Goal: Task Accomplishment & Management: Use online tool/utility

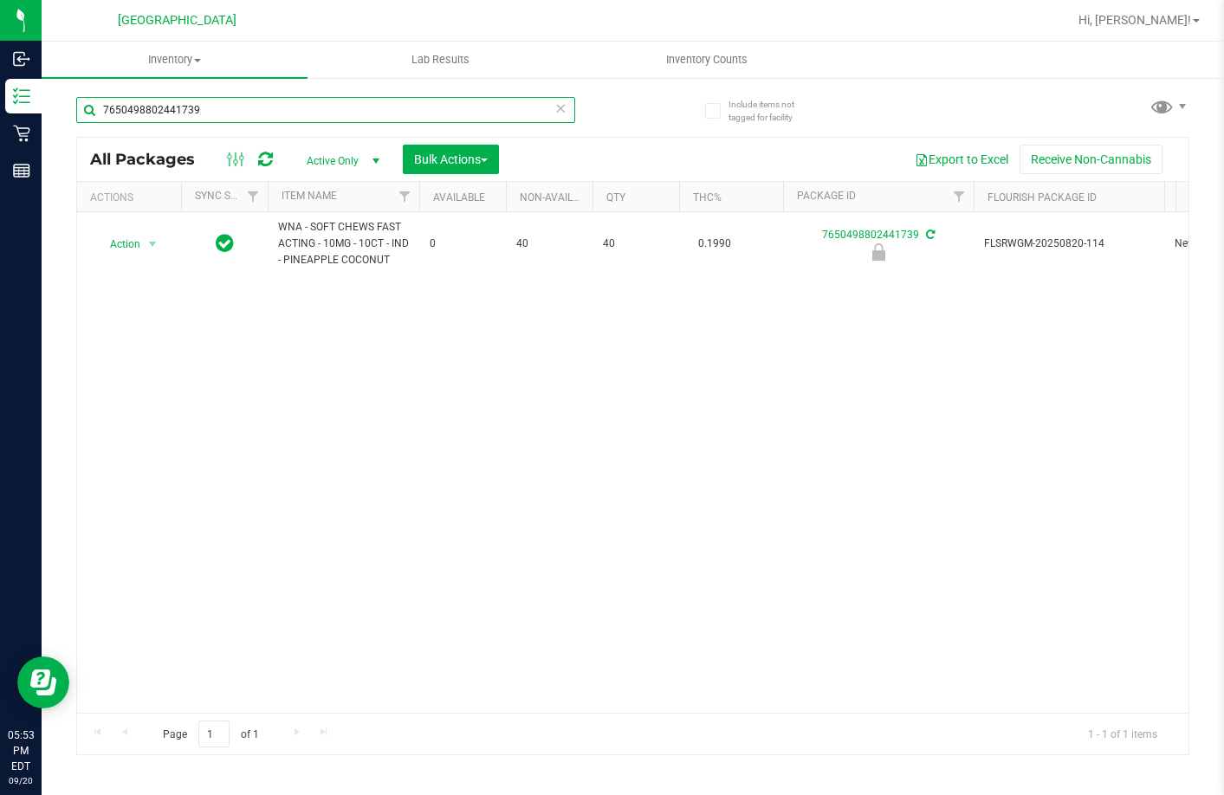
drag, startPoint x: 208, startPoint y: 110, endPoint x: -1, endPoint y: 199, distance: 227.0
click at [0, 199] on html "Inbound Inventory Retail Reports 05:53 PM EDT [DATE] 09/20 Lakeland WC Hi, [PER…" at bounding box center [612, 397] width 1224 height 795
type input "mbl"
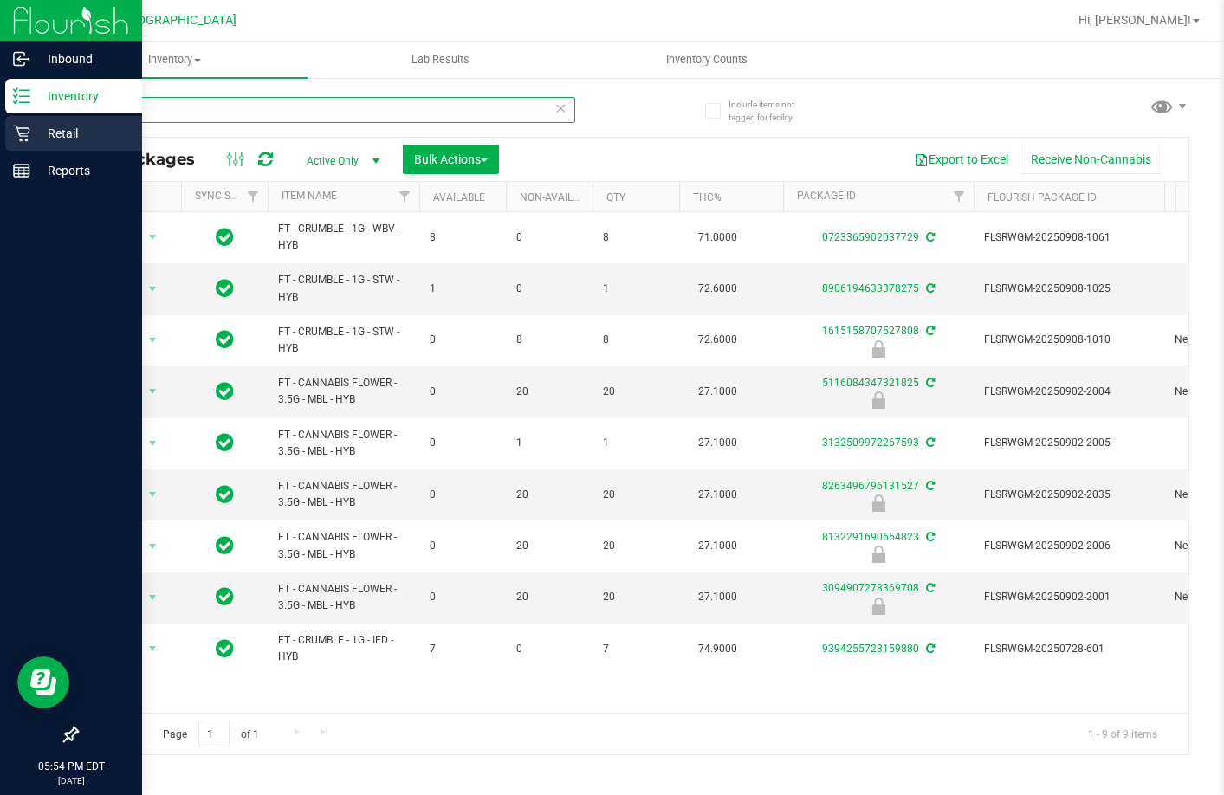
drag, startPoint x: 143, startPoint y: 118, endPoint x: 5, endPoint y: 119, distance: 137.7
click at [6, 119] on div "Inbound Inventory Retail Reports 05:54 PM EDT [DATE] 09/20 Lakeland WC Hi, [PER…" at bounding box center [612, 397] width 1224 height 795
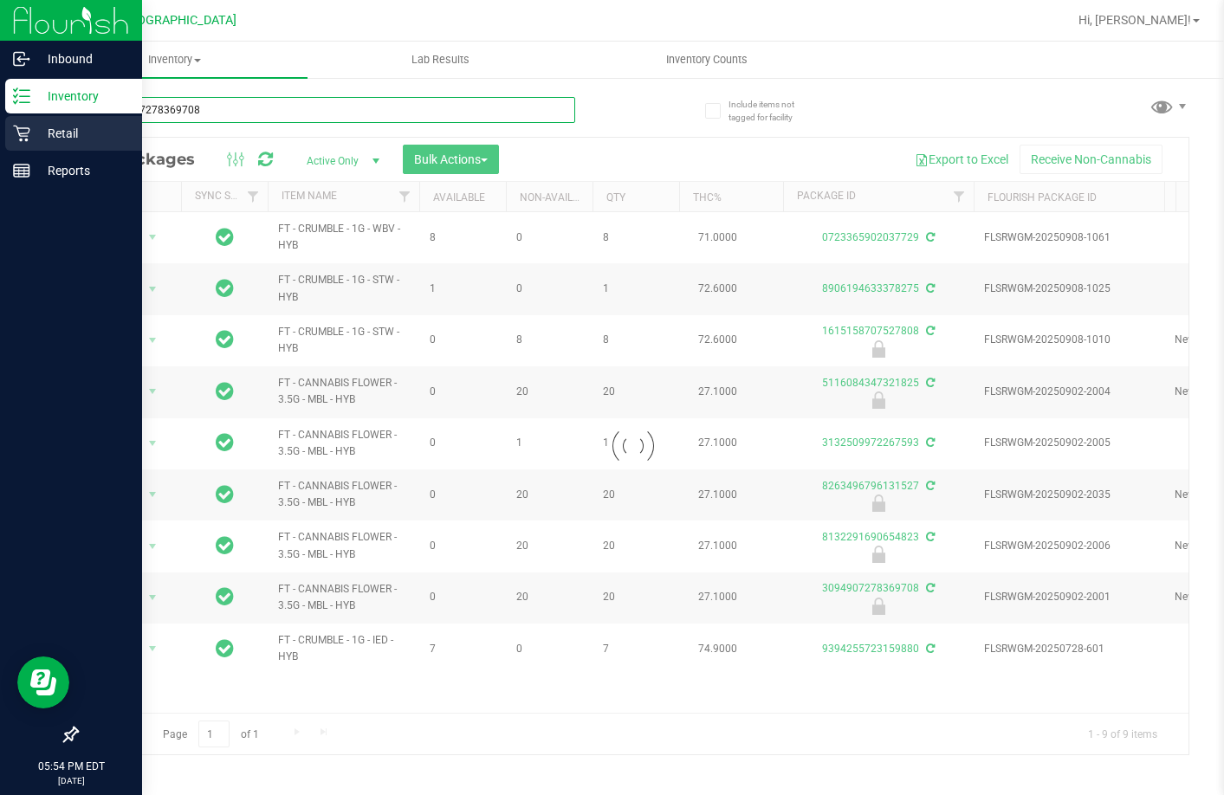
type input "3094907278369708"
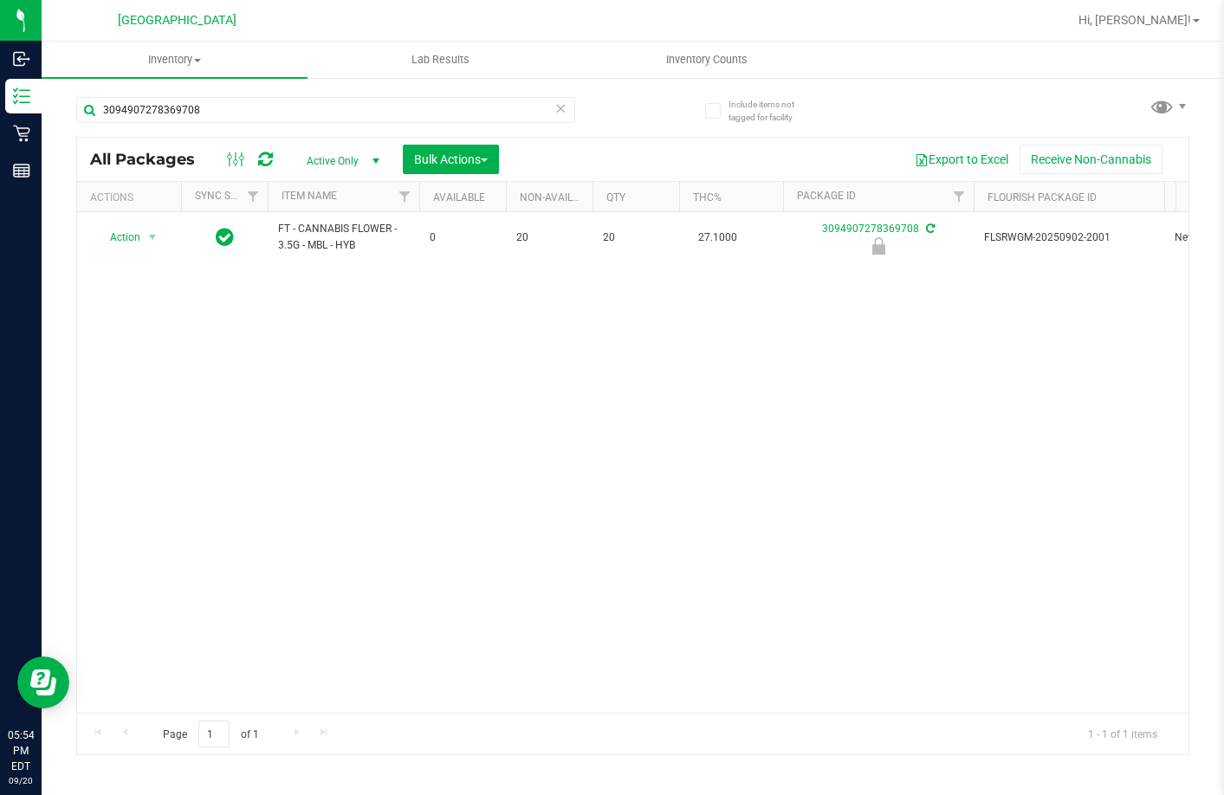
click at [129, 239] on span "Action" at bounding box center [117, 237] width 47 height 24
click at [139, 430] on li "Unlock package" at bounding box center [150, 443] width 111 height 26
click at [433, 372] on div "Action Action Create package Edit attributes Global inventory Locate package Lo…" at bounding box center [632, 462] width 1111 height 501
